Goal: Information Seeking & Learning: Learn about a topic

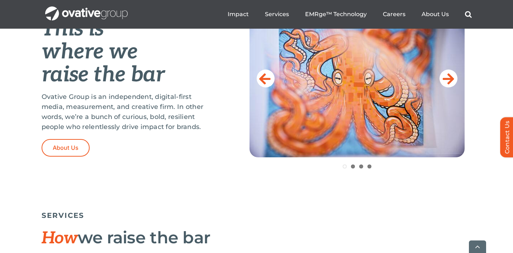
scroll to position [321, 0]
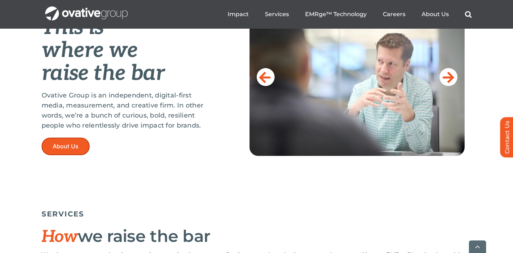
click at [58, 149] on span "About Us" at bounding box center [66, 146] width 26 height 7
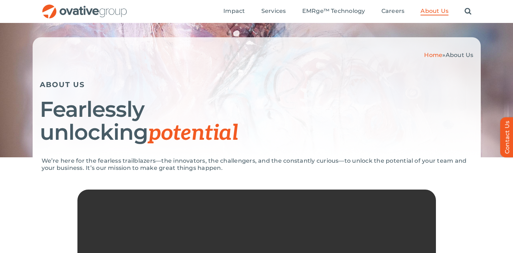
scroll to position [31, 0]
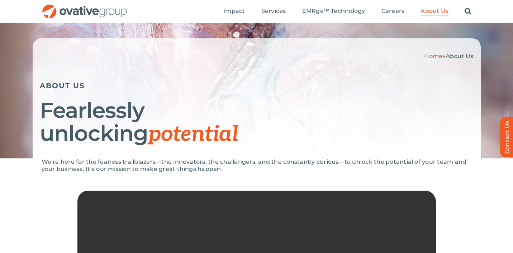
click at [72, 13] on img "OG_Full_horizontal_RGB" at bounding box center [85, 11] width 86 height 15
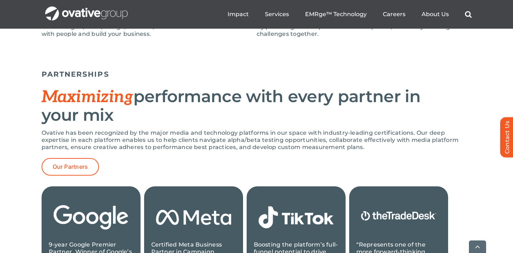
scroll to position [670, 0]
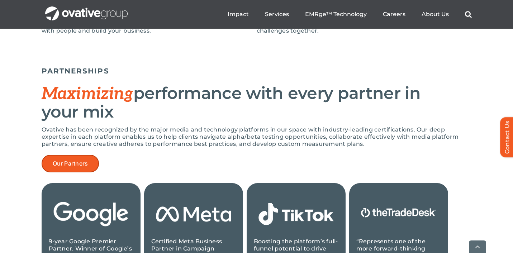
click at [82, 165] on span "Our Partners" at bounding box center [70, 163] width 35 height 7
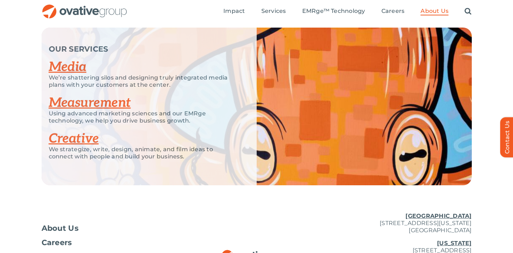
scroll to position [1556, 0]
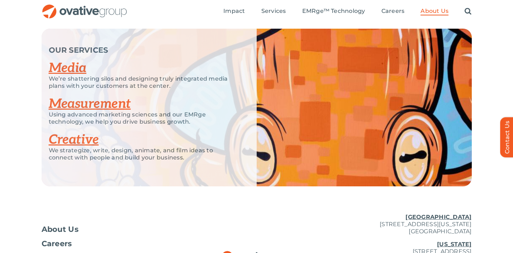
click at [71, 60] on link "Media" at bounding box center [68, 68] width 38 height 16
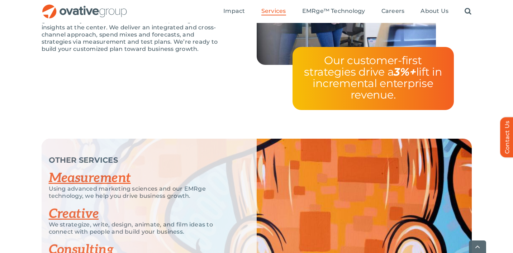
scroll to position [1447, 0]
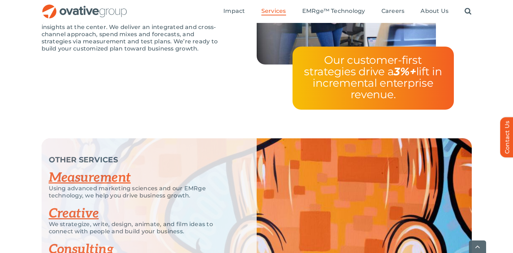
click at [101, 176] on link "Measurement" at bounding box center [90, 178] width 82 height 16
